Goal: Use online tool/utility: Utilize a website feature to perform a specific function

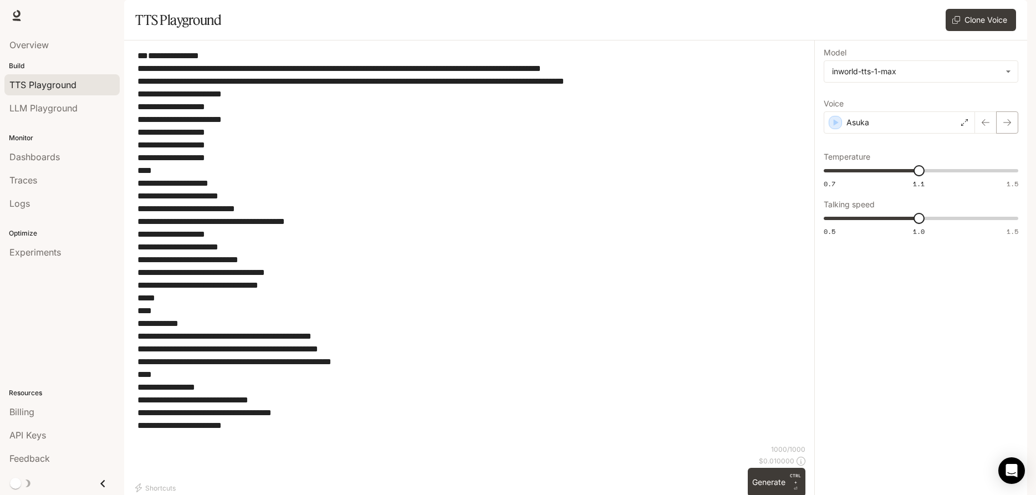
click at [1000, 134] on button "button" at bounding box center [1007, 122] width 22 height 22
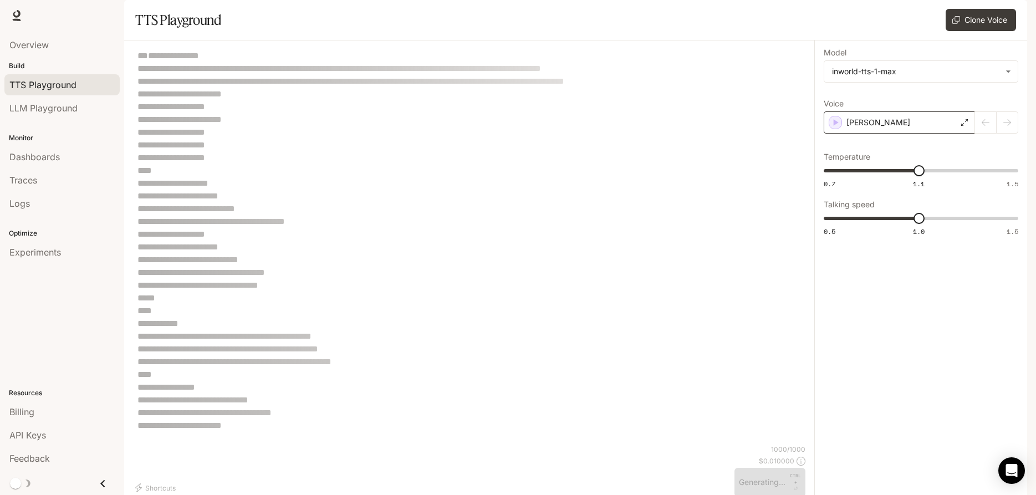
click at [964, 126] on icon at bounding box center [964, 122] width 7 height 7
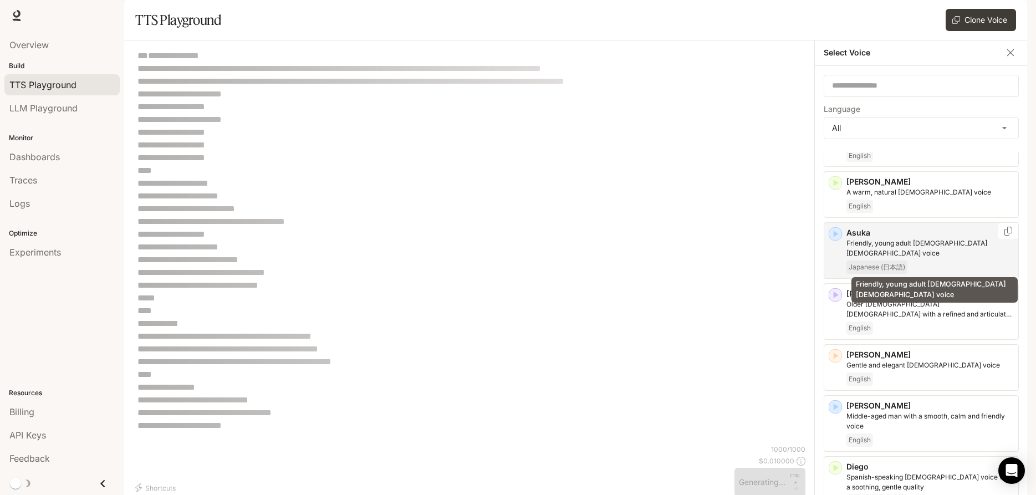
scroll to position [133, 0]
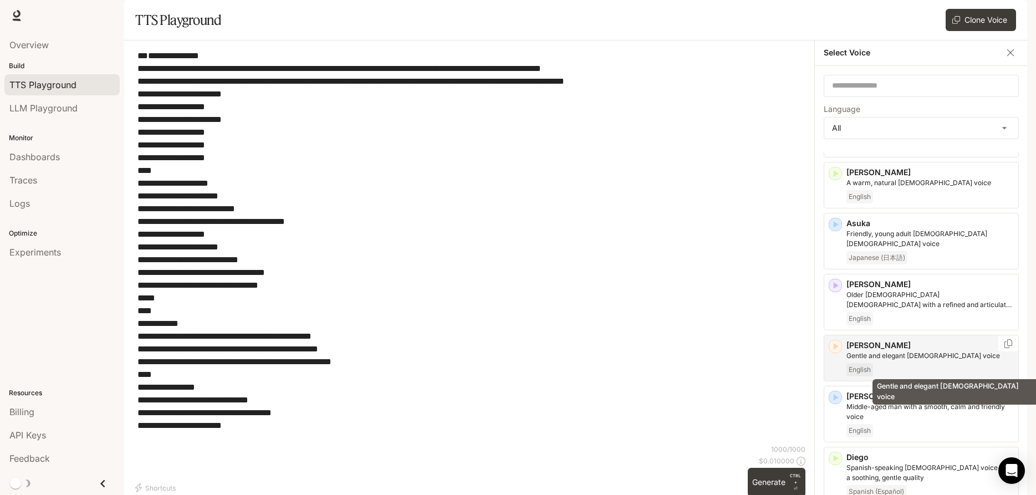
click at [904, 361] on p "Gentle and elegant [DEMOGRAPHIC_DATA] voice" at bounding box center [929, 356] width 167 height 10
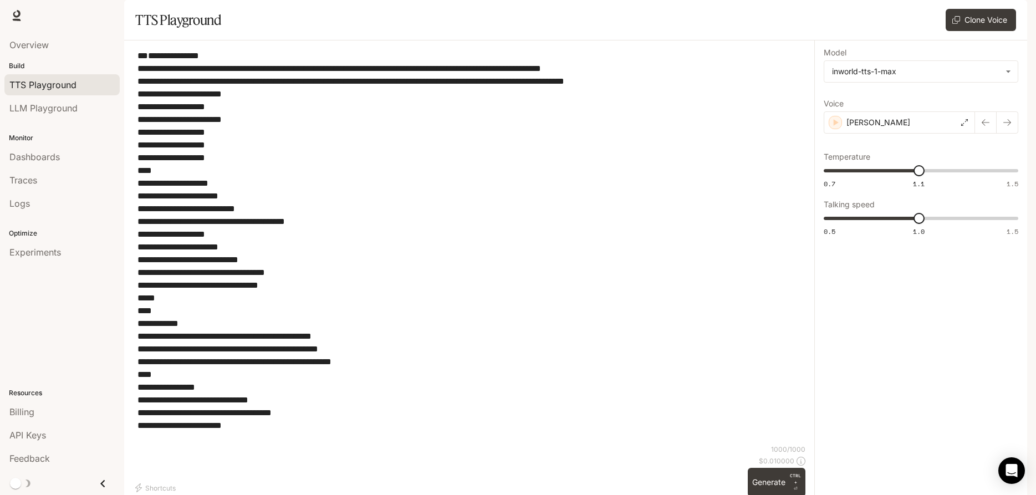
click at [1009, 127] on icon "button" at bounding box center [1007, 122] width 9 height 9
click at [989, 127] on icon "button" at bounding box center [985, 122] width 9 height 9
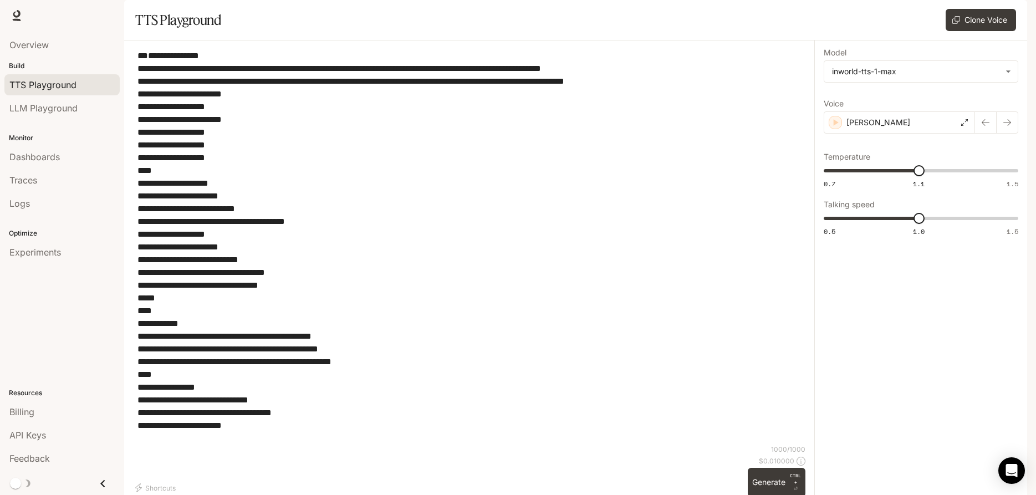
click at [1010, 127] on icon "button" at bounding box center [1007, 122] width 9 height 9
click at [1003, 127] on icon "button" at bounding box center [1007, 122] width 9 height 9
click at [967, 134] on div "Diego" at bounding box center [899, 122] width 151 height 22
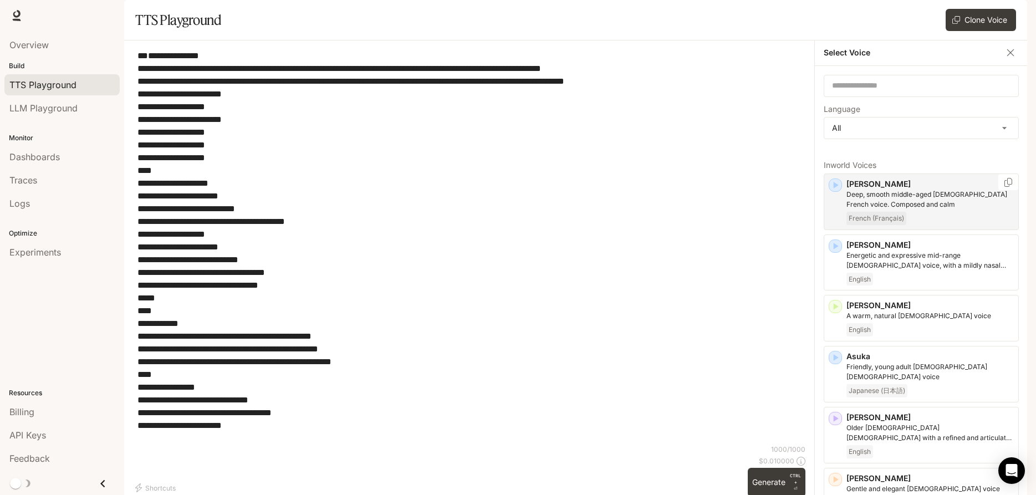
click at [926, 209] on p "Deep, smooth middle-aged [DEMOGRAPHIC_DATA] French voice. Composed and calm" at bounding box center [929, 200] width 167 height 20
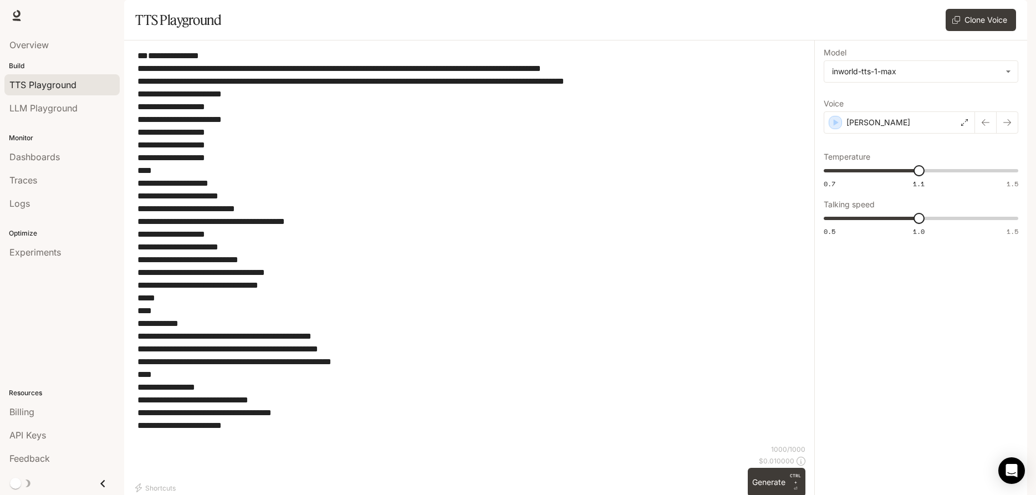
drag, startPoint x: 416, startPoint y: 463, endPoint x: 371, endPoint y: 457, distance: 45.3
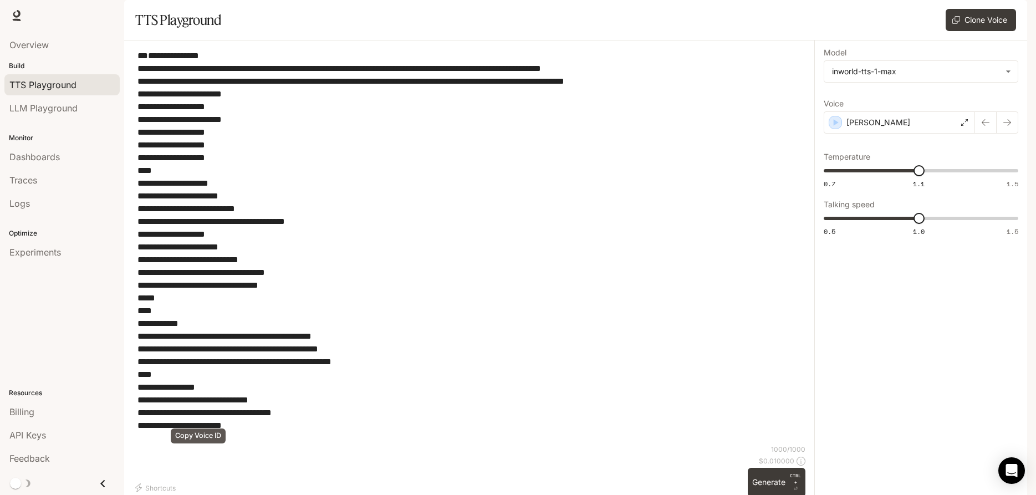
click at [962, 126] on icon at bounding box center [964, 122] width 7 height 7
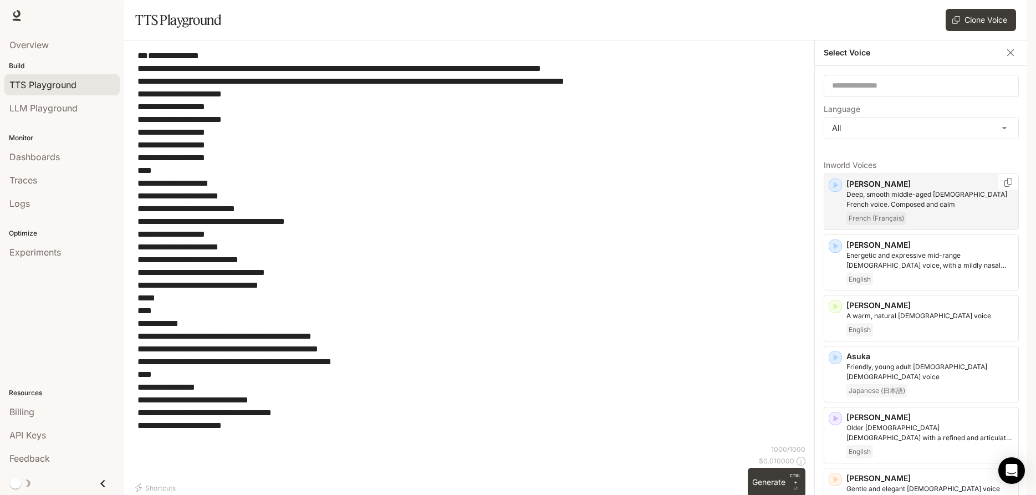
click at [921, 209] on p "Deep, smooth middle-aged [DEMOGRAPHIC_DATA] French voice. Composed and calm" at bounding box center [929, 200] width 167 height 20
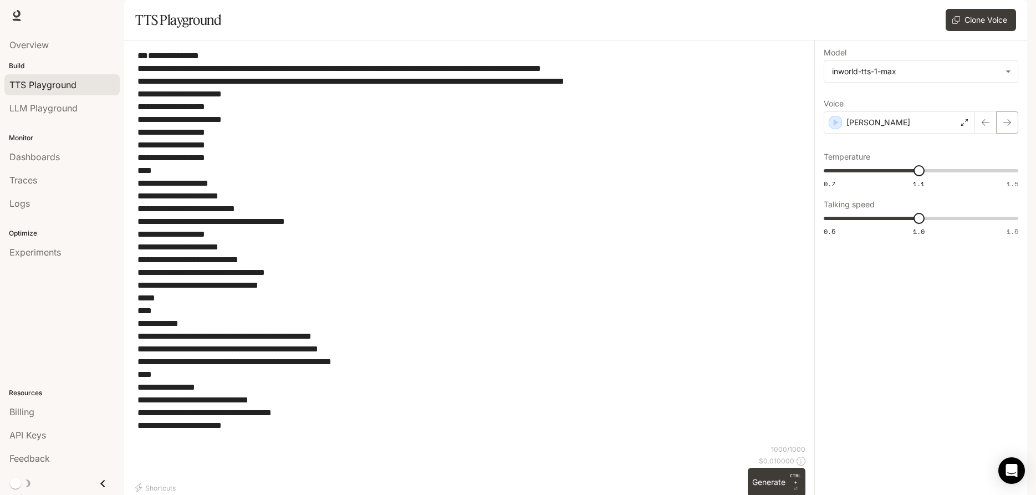
click at [1002, 134] on button "button" at bounding box center [1007, 122] width 22 height 22
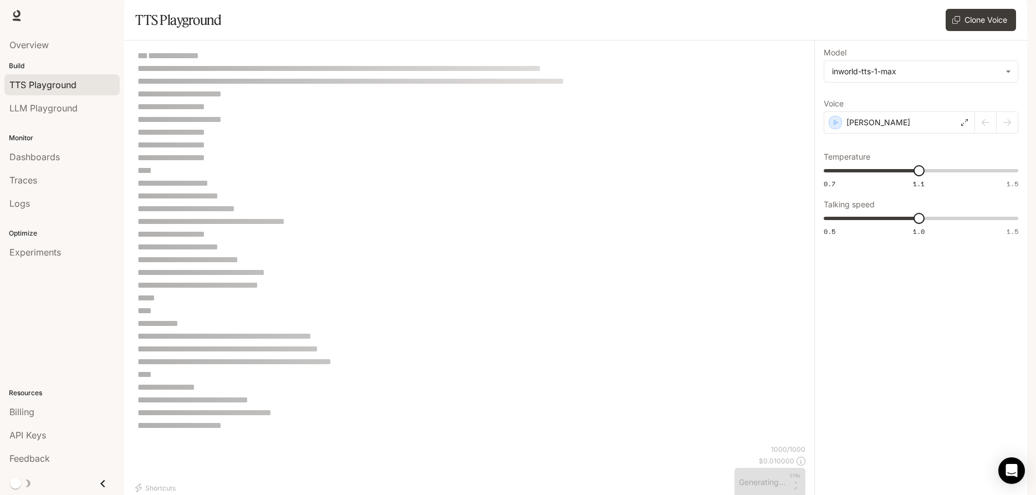
click at [990, 134] on div at bounding box center [996, 122] width 43 height 22
click at [960, 134] on div "[PERSON_NAME]" at bounding box center [899, 122] width 151 height 22
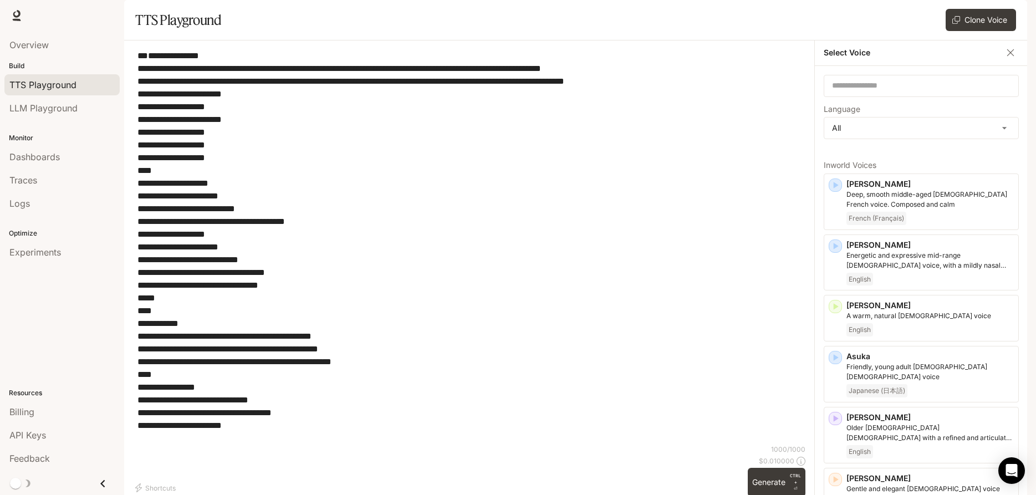
click at [996, 117] on label "Language" at bounding box center [921, 111] width 195 height 11
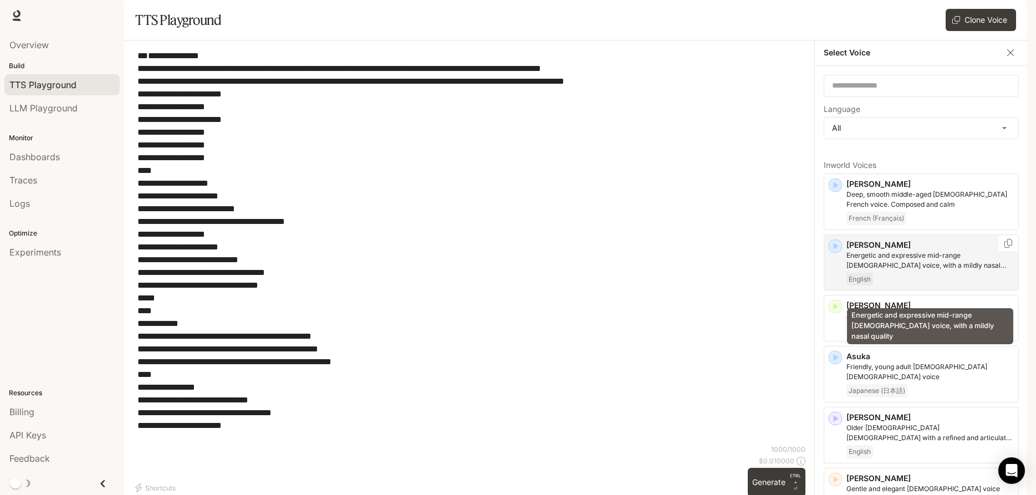
click at [906, 270] on p "Energetic and expressive mid-range [DEMOGRAPHIC_DATA] voice, with a mildly nasa…" at bounding box center [929, 260] width 167 height 20
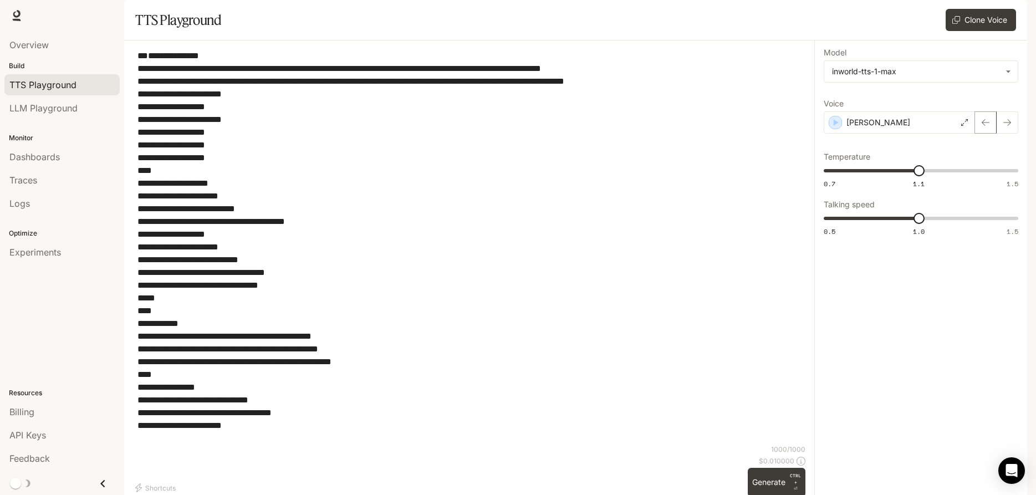
click at [981, 127] on icon "button" at bounding box center [985, 122] width 9 height 9
type input "****"
click at [53, 109] on span "LLM Playground" at bounding box center [43, 107] width 68 height 13
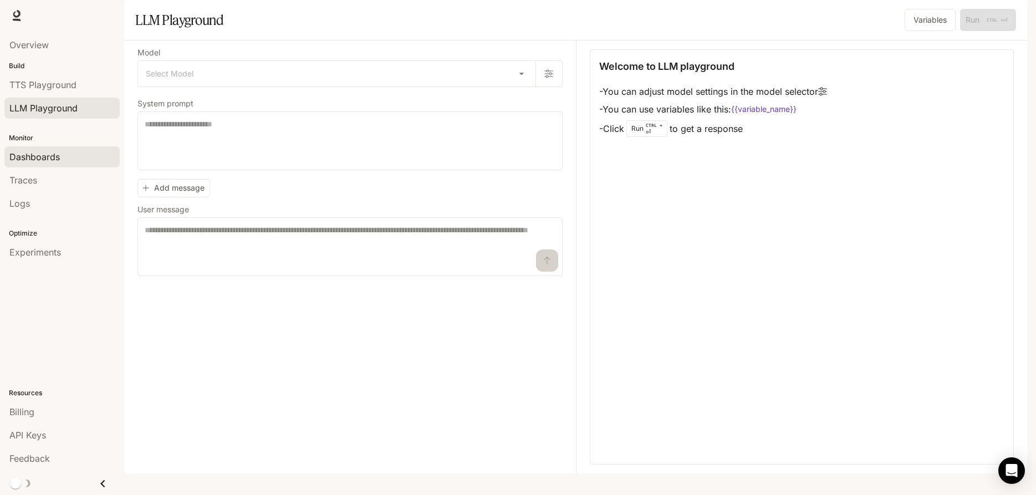
click at [40, 161] on span "Dashboards" at bounding box center [34, 156] width 50 height 13
